Goal: Obtain resource: Obtain resource

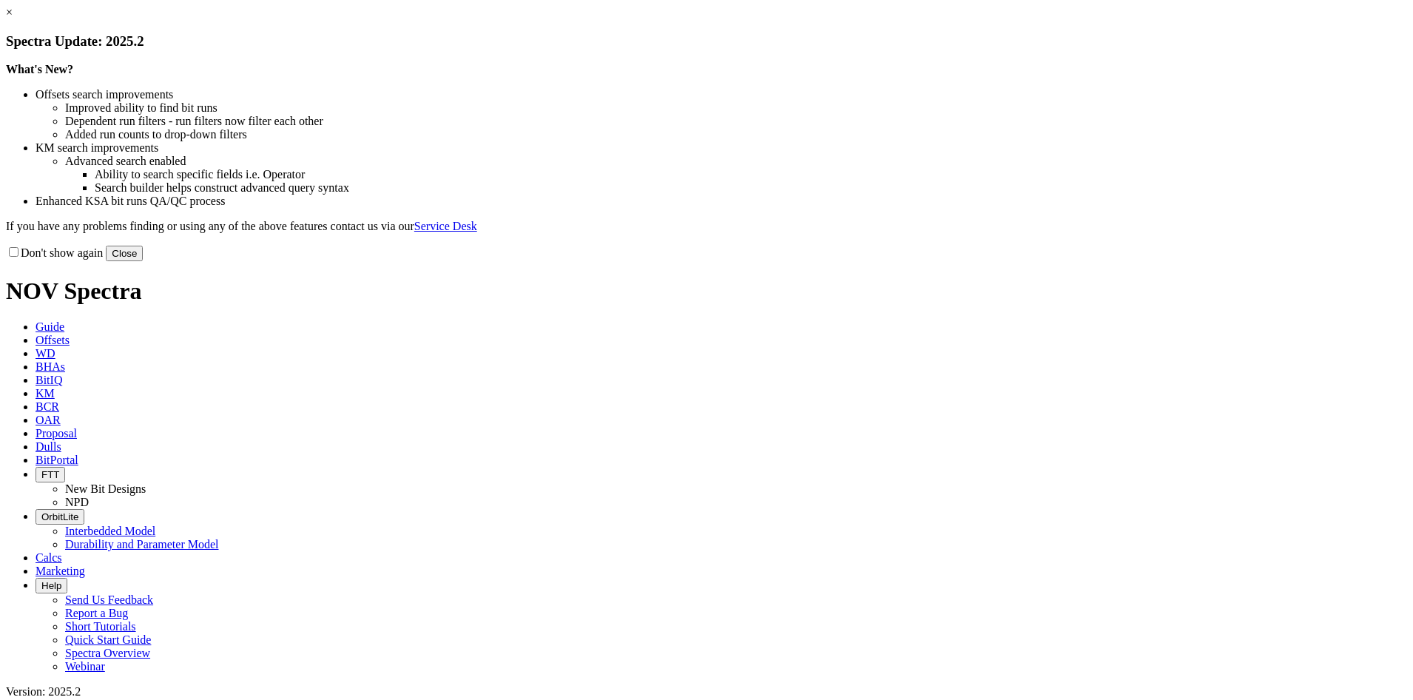
click at [143, 261] on button "Close" at bounding box center [124, 254] width 37 height 16
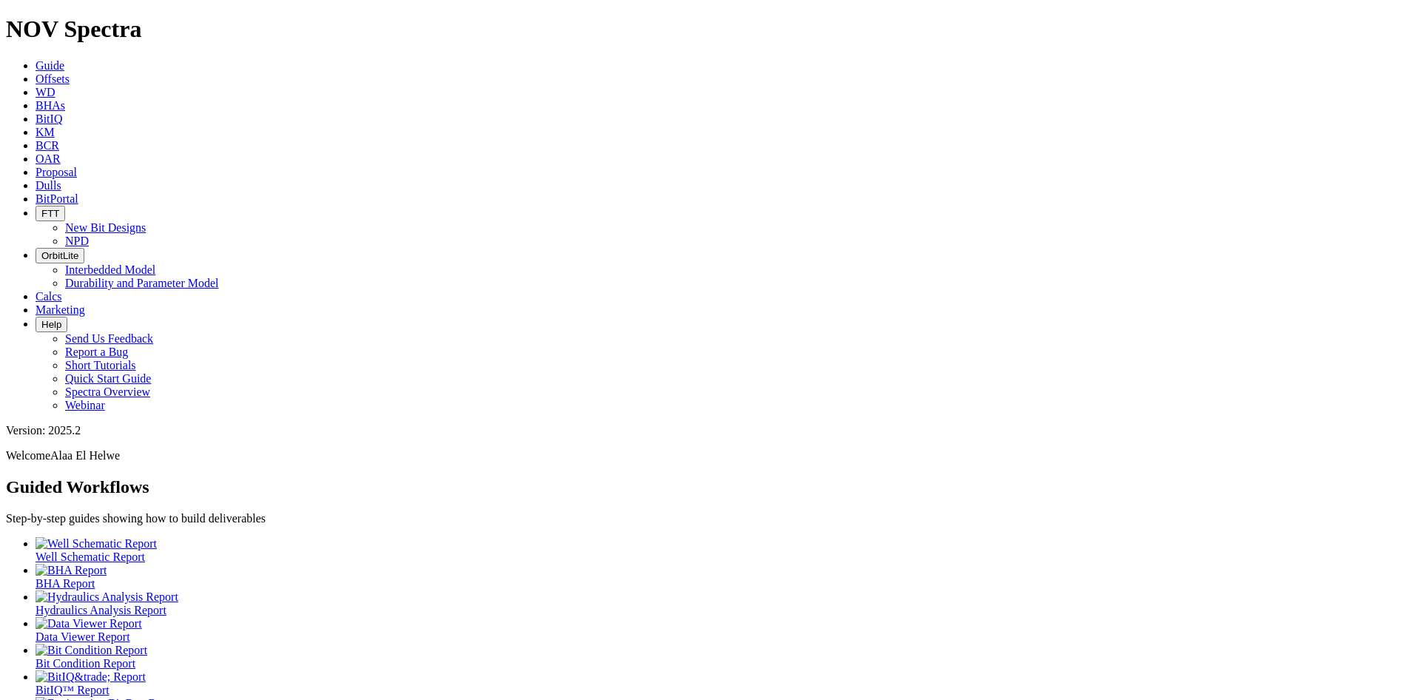
click at [36, 126] on icon at bounding box center [36, 132] width 0 height 13
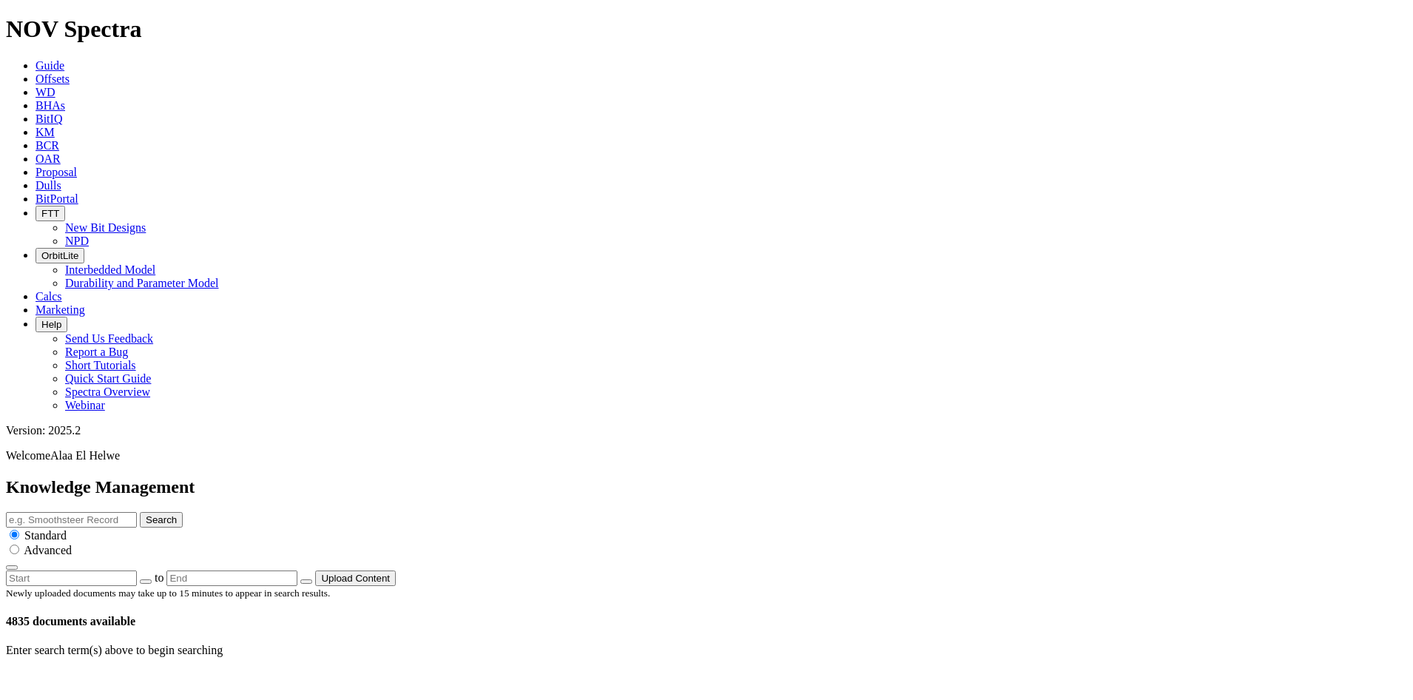
click at [137, 512] on input "text" at bounding box center [71, 520] width 131 height 16
type input "Price List"
click at [140, 512] on button "Search" at bounding box center [161, 520] width 43 height 16
click at [53, 676] on icon at bounding box center [53, 682] width 0 height 13
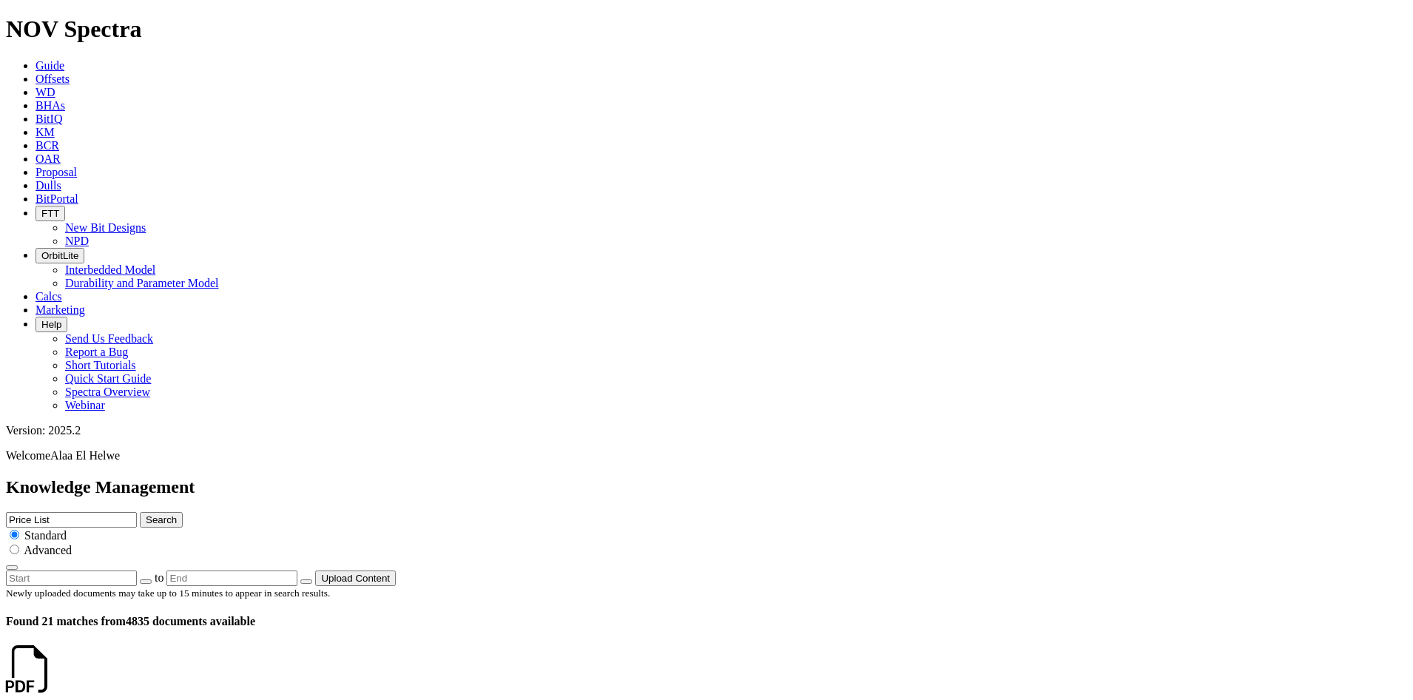
click at [137, 512] on input "Price List" at bounding box center [71, 520] width 131 height 16
type input "ReedHycalog Price List"
click at [140, 512] on button "Search" at bounding box center [161, 520] width 43 height 16
click at [137, 512] on input "ReedHycalog Price List" at bounding box center [71, 520] width 131 height 16
click at [137, 512] on input "ReedHycalog International Price List" at bounding box center [71, 520] width 131 height 16
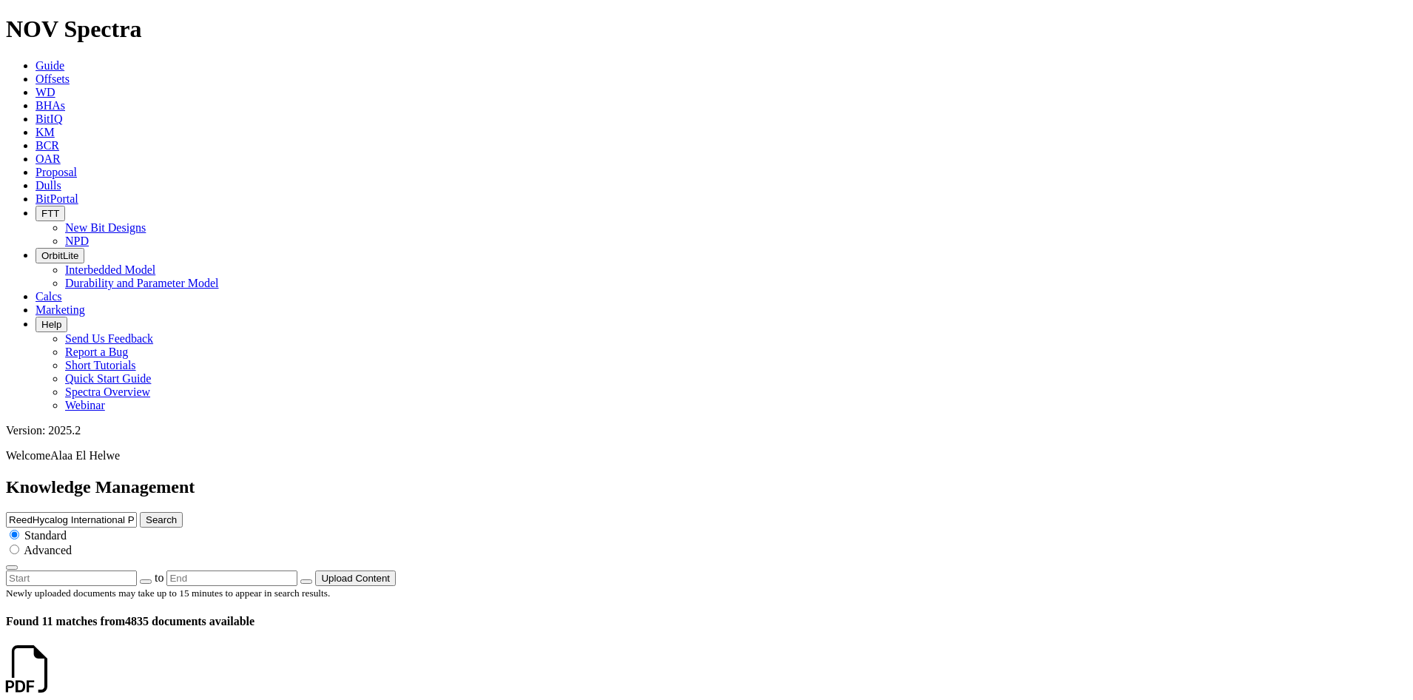
type input "ReedHycalog International Price List"
click at [183, 512] on button "Search" at bounding box center [161, 520] width 43 height 16
